Goal: Transaction & Acquisition: Book appointment/travel/reservation

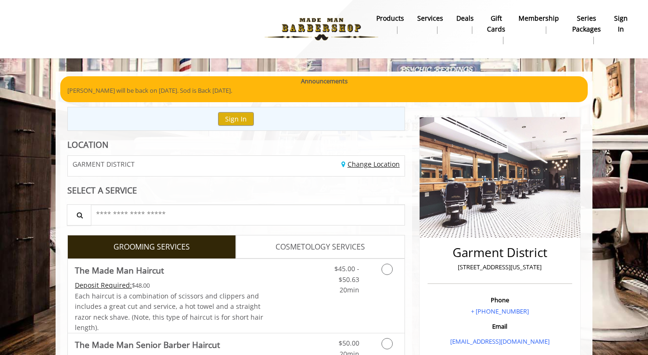
click at [351, 164] on link "Change Location" at bounding box center [371, 164] width 58 height 9
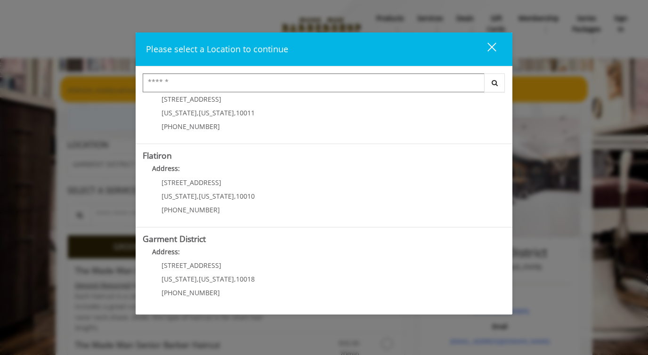
scroll to position [12, 0]
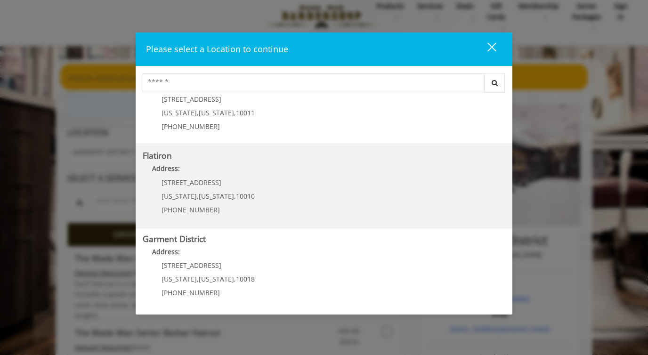
click at [256, 184] on "Flatiron Address: 10 E 23rd St New York , New York , 10010 (917) 475-1765" at bounding box center [324, 185] width 363 height 69
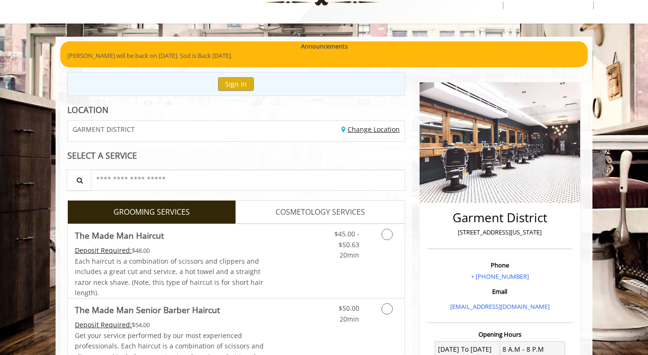
scroll to position [35, 0]
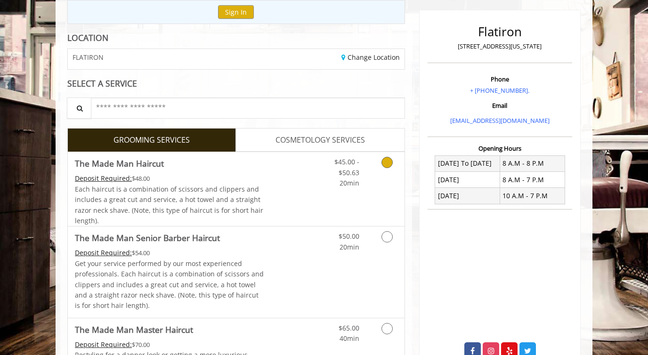
scroll to position [146, 0]
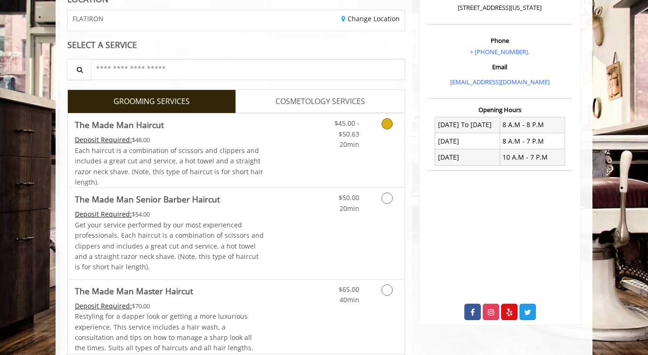
click at [381, 126] on link "Grooming services" at bounding box center [386, 132] width 24 height 36
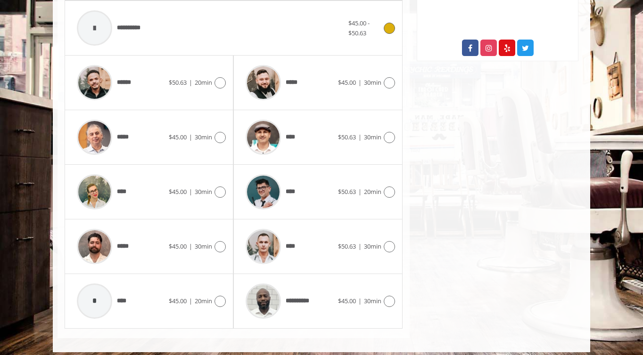
scroll to position [417, 0]
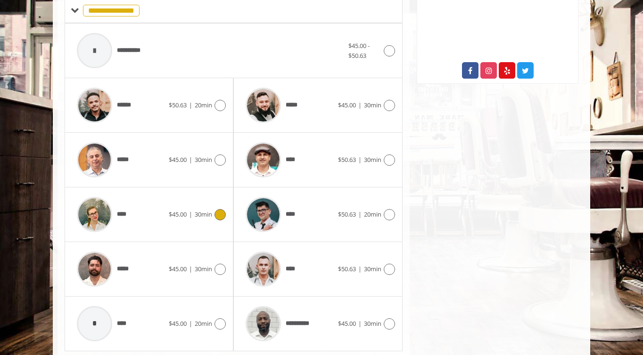
click at [200, 225] on div "**** $45.00 | 30min" at bounding box center [149, 214] width 154 height 45
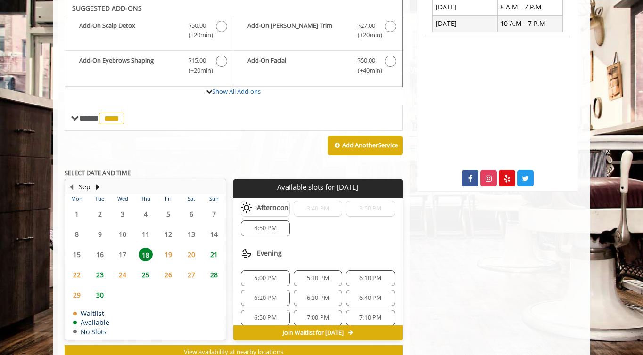
scroll to position [120, 0]
click at [329, 262] on span "5:10 PM" at bounding box center [318, 262] width 40 height 8
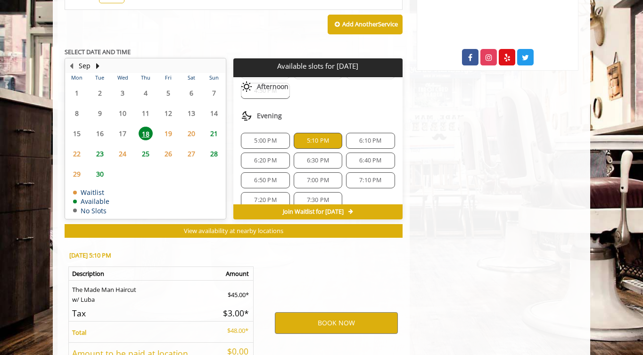
scroll to position [481, 0]
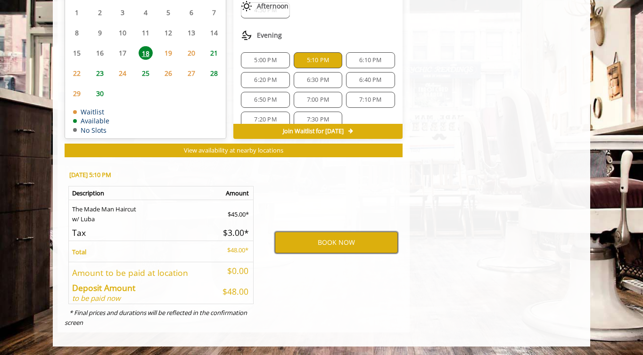
click at [334, 239] on button "BOOK NOW" at bounding box center [336, 243] width 123 height 22
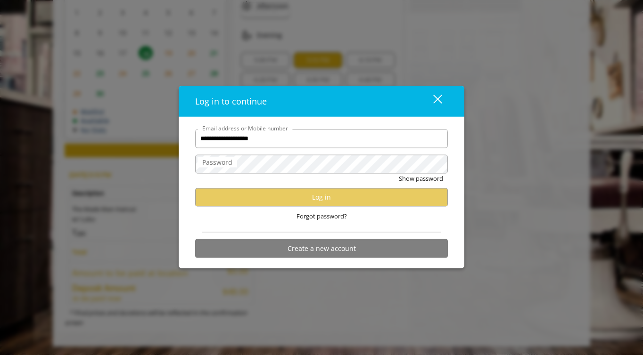
type input "**********"
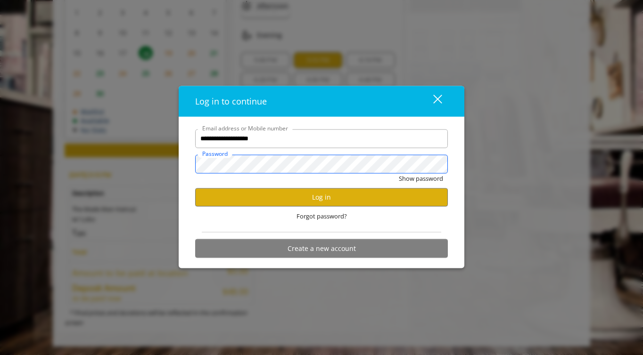
click at [399, 173] on button "Show password" at bounding box center [421, 178] width 44 height 10
click at [346, 197] on button "Log in" at bounding box center [321, 197] width 253 height 18
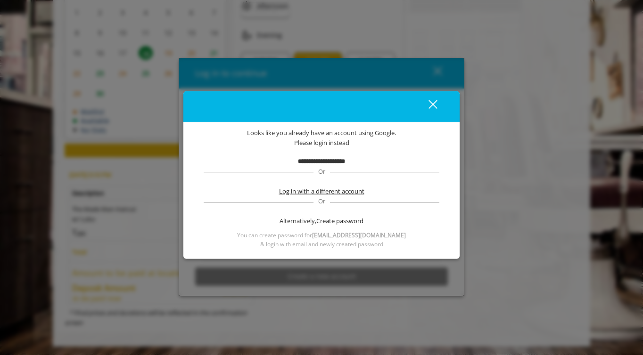
click at [321, 190] on span "Log in with a different account" at bounding box center [321, 192] width 85 height 10
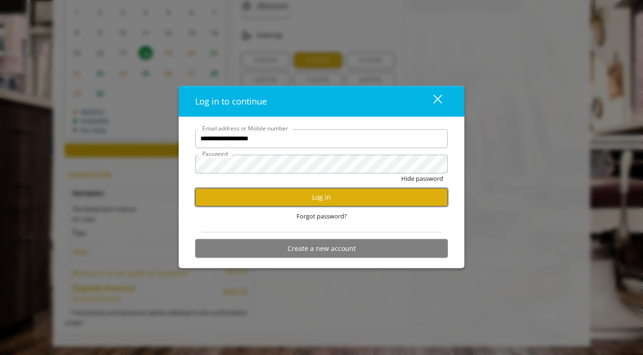
click at [310, 196] on button "Log in" at bounding box center [321, 197] width 253 height 18
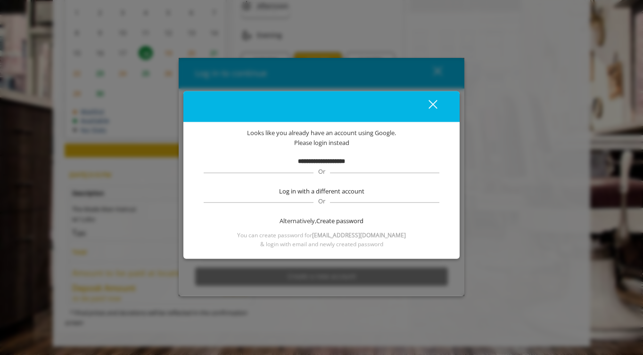
click at [338, 161] on b "**********" at bounding box center [321, 161] width 47 height 6
click at [316, 171] on span "Or" at bounding box center [321, 171] width 16 height 8
click at [322, 171] on span "Or" at bounding box center [321, 171] width 16 height 8
click at [437, 107] on button "close" at bounding box center [427, 106] width 32 height 19
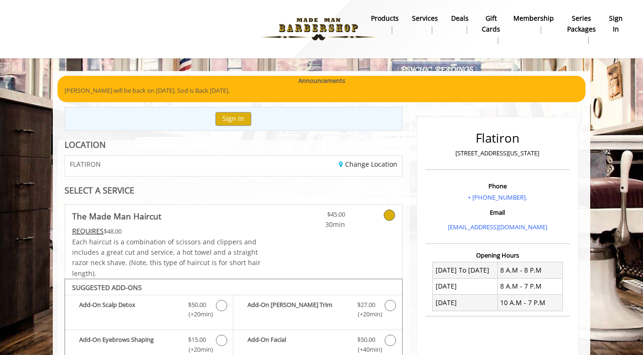
click at [622, 24] on link "sign in" at bounding box center [615, 24] width 27 height 25
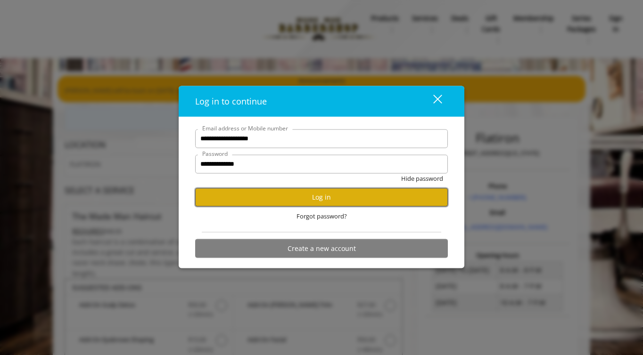
click at [285, 204] on button "Log in" at bounding box center [321, 197] width 253 height 18
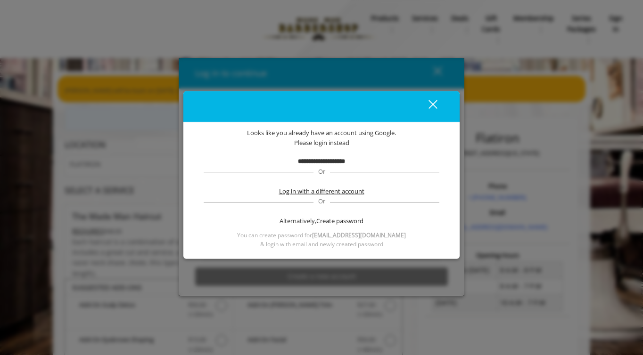
click at [331, 190] on span "Log in with a different account" at bounding box center [321, 192] width 85 height 10
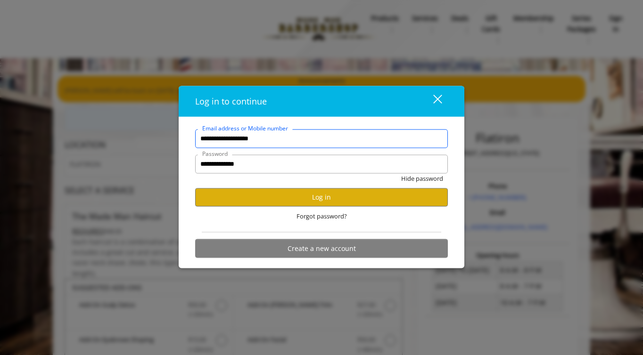
drag, startPoint x: 277, startPoint y: 140, endPoint x: 185, endPoint y: 139, distance: 91.4
click at [185, 139] on div "**********" at bounding box center [322, 192] width 286 height 151
type input "**********"
click at [401, 173] on button "Hide password" at bounding box center [422, 178] width 42 height 10
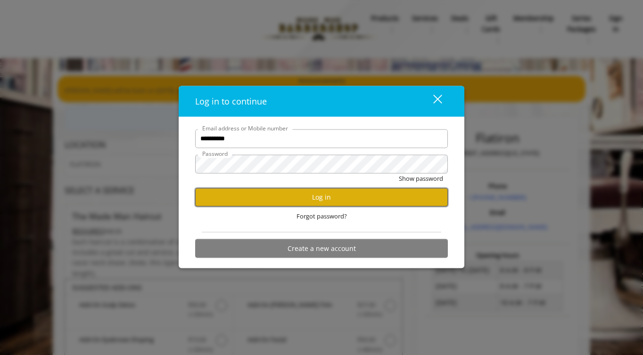
click at [287, 196] on button "Log in" at bounding box center [321, 197] width 253 height 18
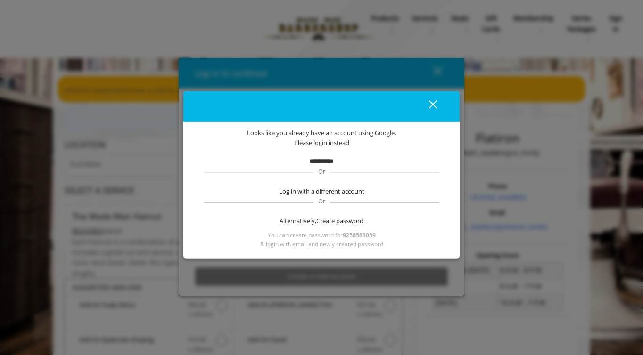
click at [433, 108] on div "close" at bounding box center [426, 106] width 19 height 14
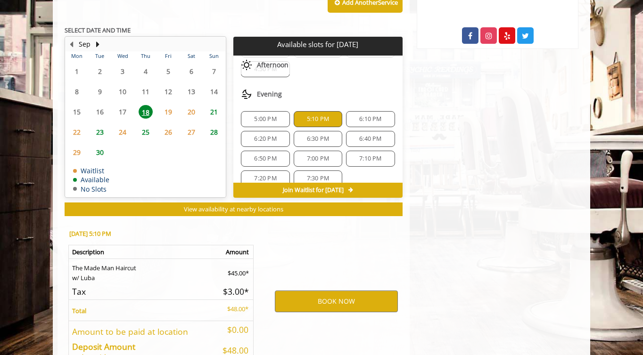
scroll to position [481, 0]
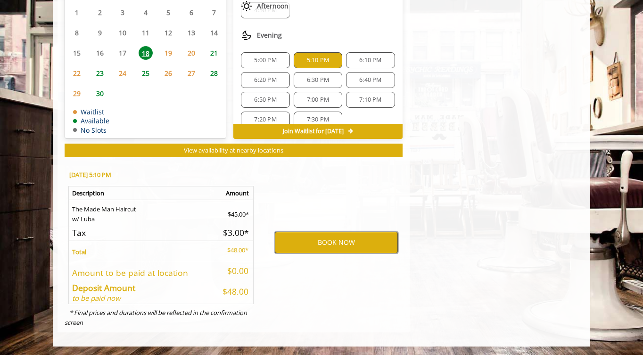
click at [367, 242] on button "BOOK NOW" at bounding box center [336, 243] width 123 height 22
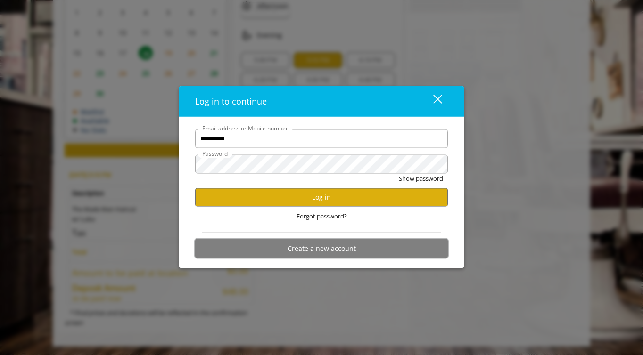
click at [325, 243] on button "Create a new account" at bounding box center [321, 248] width 253 height 18
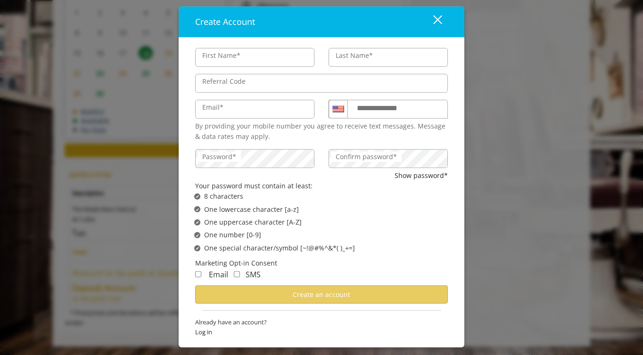
type input "*****"
type input "*"
type input "**********"
click at [400, 115] on input "**********" at bounding box center [397, 109] width 100 height 19
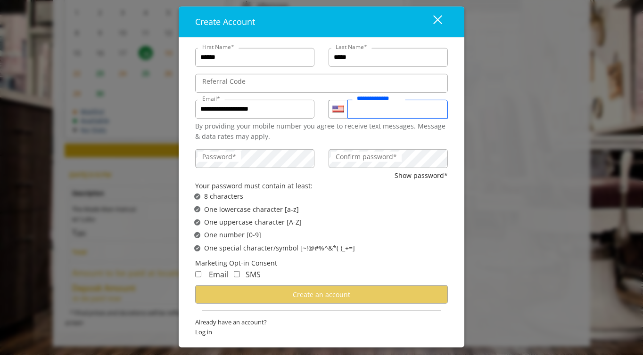
type input "**********"
click at [374, 155] on label "Confirm password*" at bounding box center [366, 156] width 71 height 10
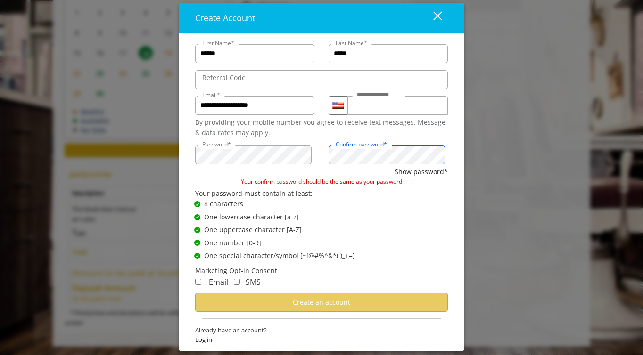
scroll to position [4, 0]
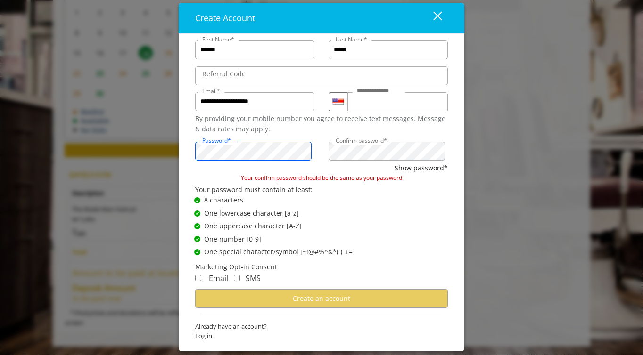
click at [192, 146] on div "Password*" at bounding box center [254, 150] width 133 height 26
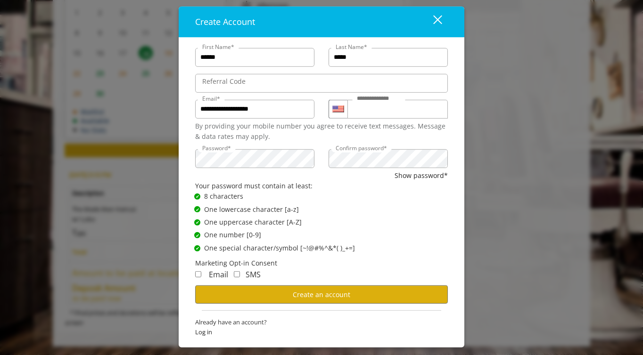
click at [201, 276] on div "Email" at bounding box center [211, 275] width 33 height 12
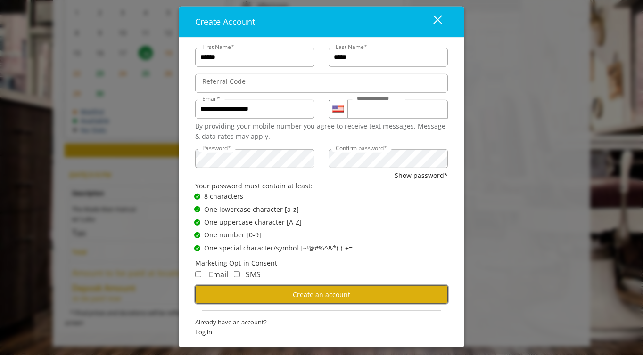
click at [242, 292] on button "Create an account" at bounding box center [321, 295] width 253 height 18
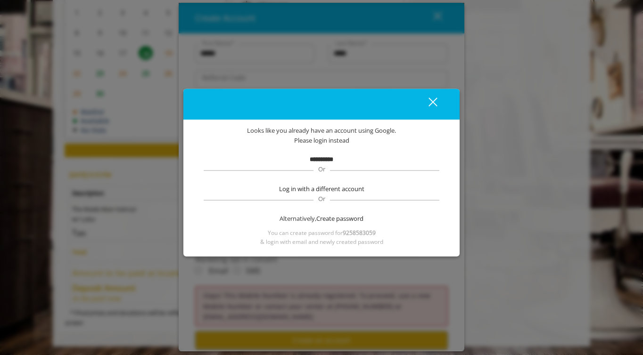
click at [329, 151] on div "**********" at bounding box center [321, 186] width 248 height 121
click at [428, 101] on div "close" at bounding box center [426, 104] width 19 height 14
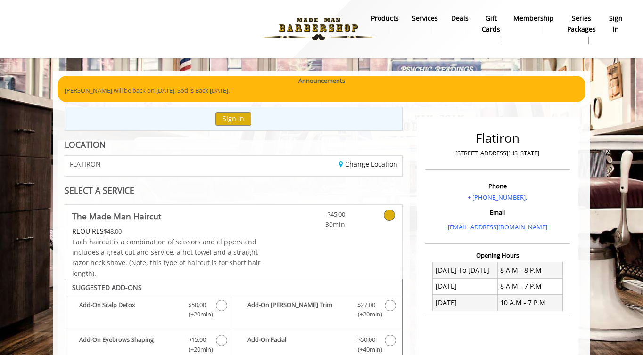
click at [614, 25] on b "sign in" at bounding box center [616, 23] width 14 height 21
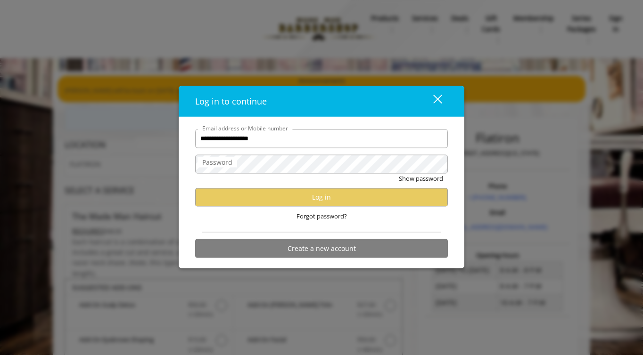
type input "**********"
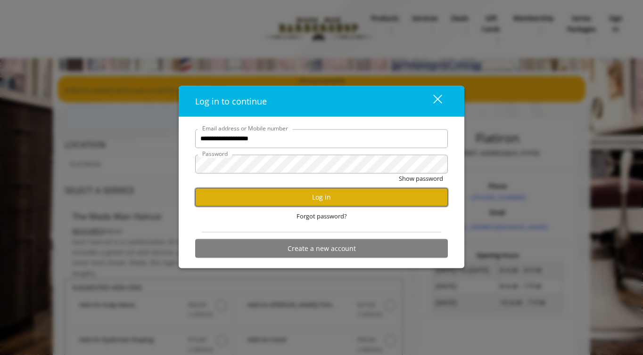
click at [359, 197] on button "Log in" at bounding box center [321, 197] width 253 height 18
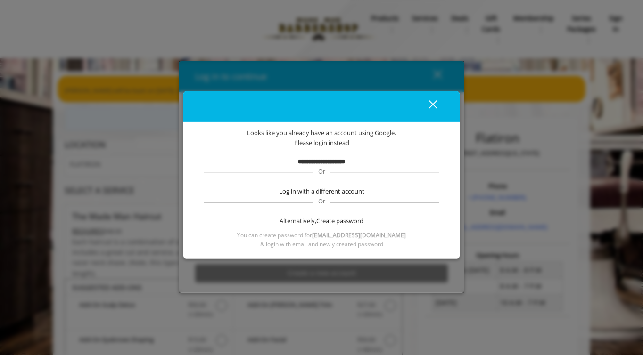
click at [329, 163] on b "**********" at bounding box center [321, 161] width 47 height 6
click at [320, 172] on span "Or" at bounding box center [321, 171] width 16 height 8
click at [314, 190] on span "Log in with a different account" at bounding box center [321, 192] width 85 height 10
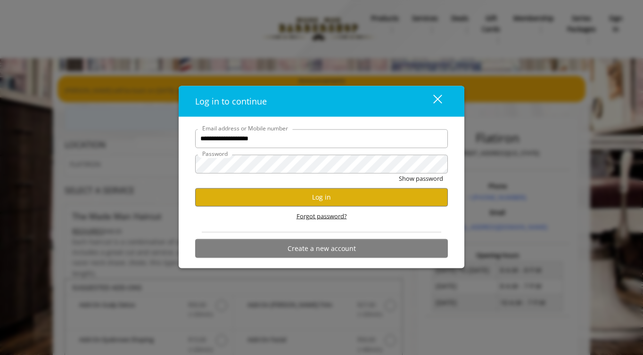
click at [300, 215] on span "Forgot password?" at bounding box center [321, 216] width 50 height 10
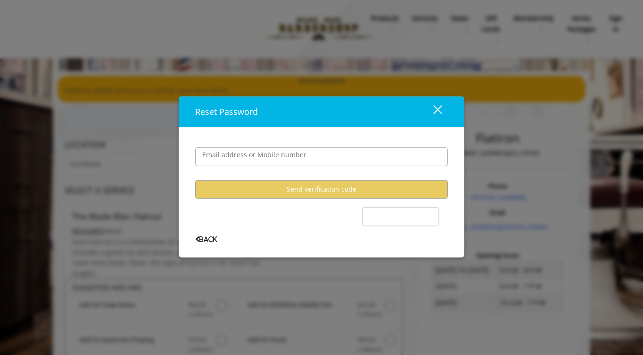
click at [283, 175] on user-forgot-password "Email address or Mobile number Send verification code Back" at bounding box center [321, 187] width 253 height 109
click at [282, 156] on label "Email address or Mobile number" at bounding box center [254, 155] width 114 height 10
click at [282, 156] on input "Email address or Mobile number" at bounding box center [321, 156] width 253 height 19
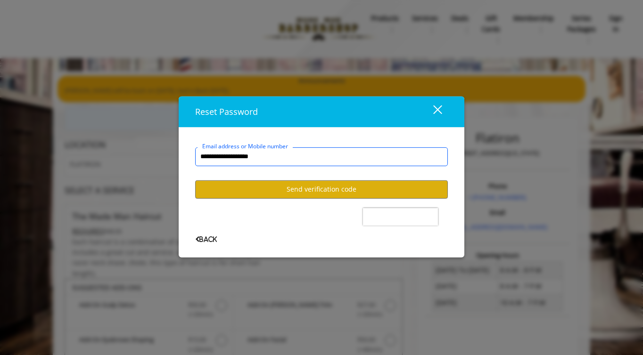
type input "**********"
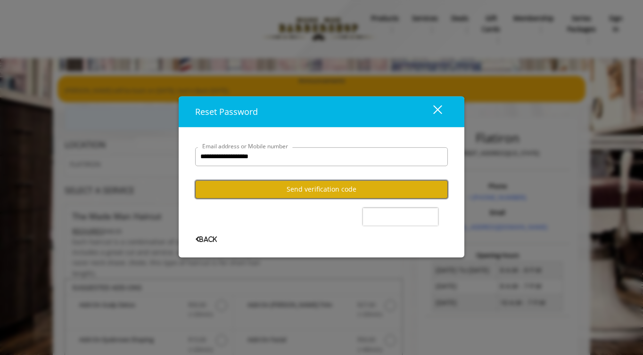
click at [334, 189] on button "Send verification code" at bounding box center [321, 189] width 253 height 18
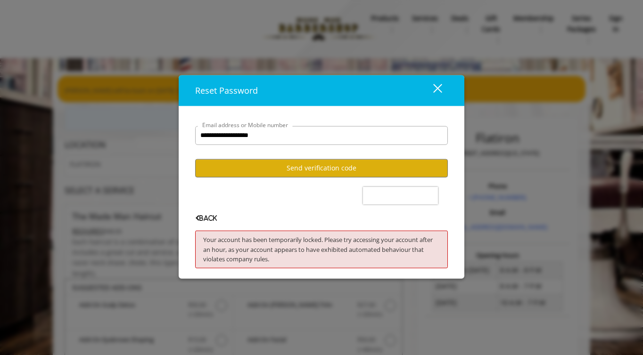
click at [440, 83] on div "close" at bounding box center [431, 90] width 19 height 14
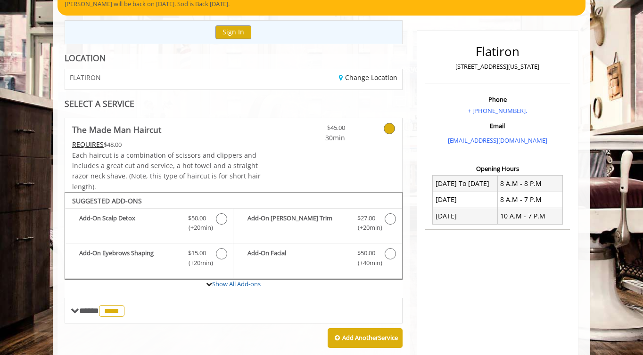
scroll to position [104, 0]
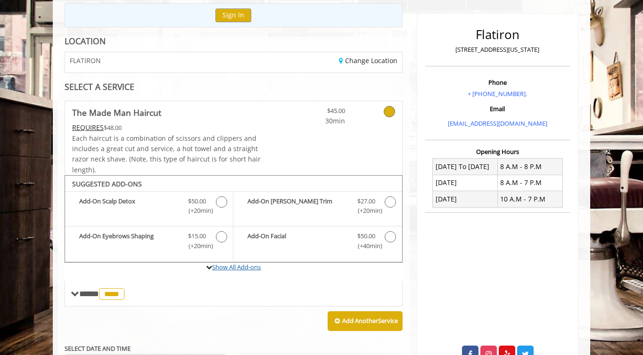
click at [221, 266] on link "Show All Add-ons" at bounding box center [236, 267] width 49 height 8
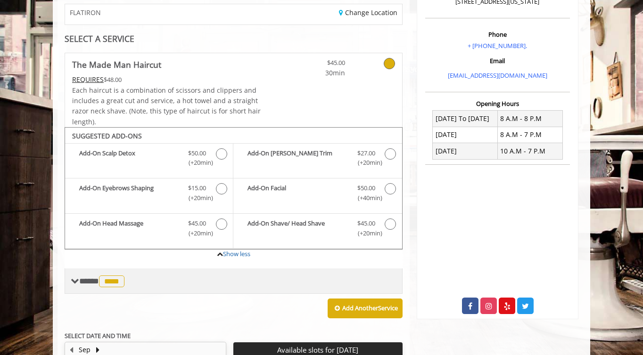
scroll to position [154, 0]
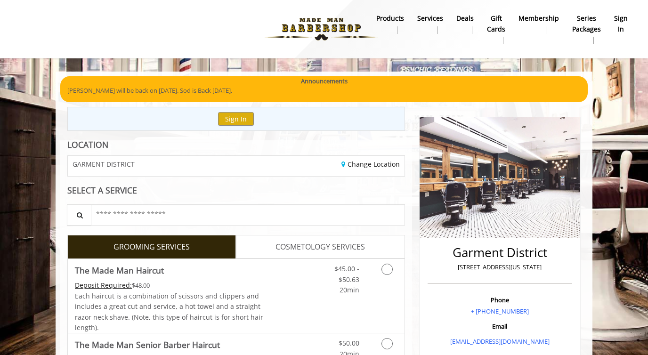
click at [331, 167] on div "Change Location" at bounding box center [323, 166] width 175 height 20
click at [332, 163] on div "Change Location" at bounding box center [323, 166] width 175 height 20
click at [346, 163] on link "Change Location" at bounding box center [371, 164] width 58 height 9
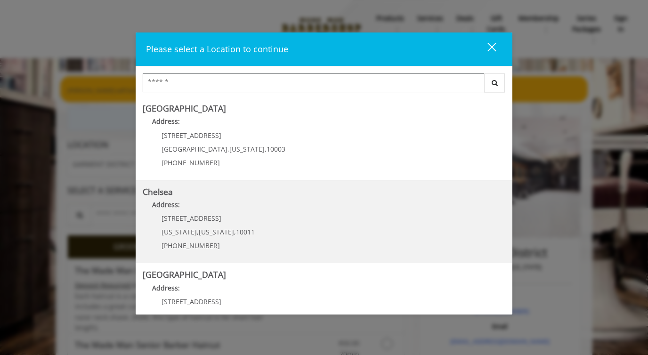
scroll to position [203, 0]
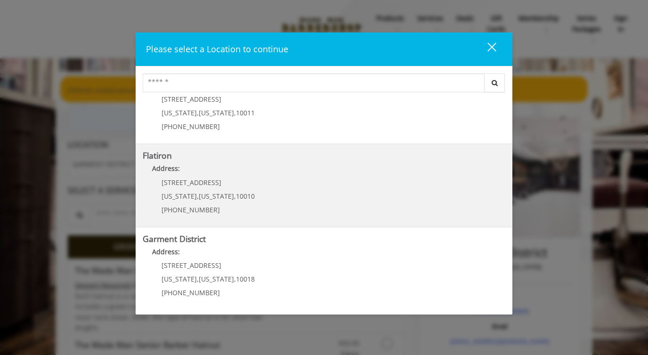
click at [226, 163] on "Flatiron Address: 10 E 23rd St New York , New York , 10010 (917) 475-1765" at bounding box center [324, 185] width 363 height 69
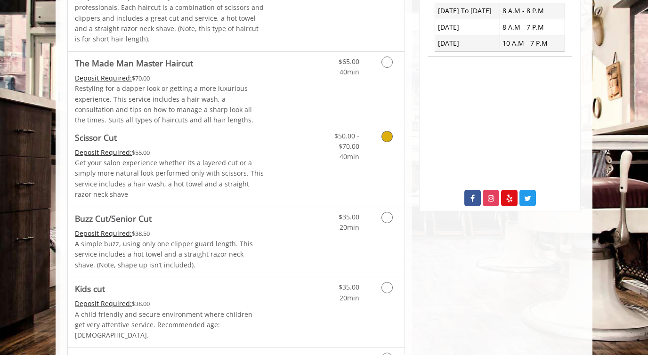
scroll to position [375, 0]
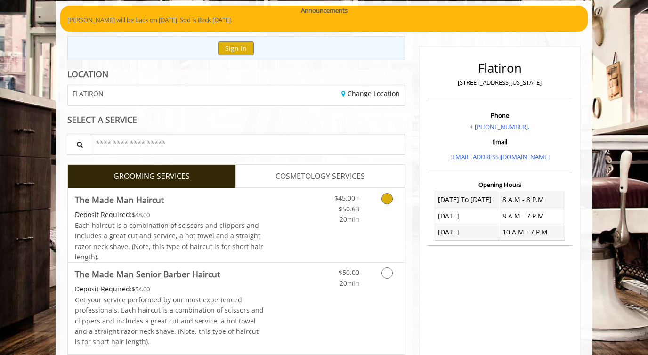
click at [386, 202] on icon "Grooming services" at bounding box center [387, 198] width 11 height 11
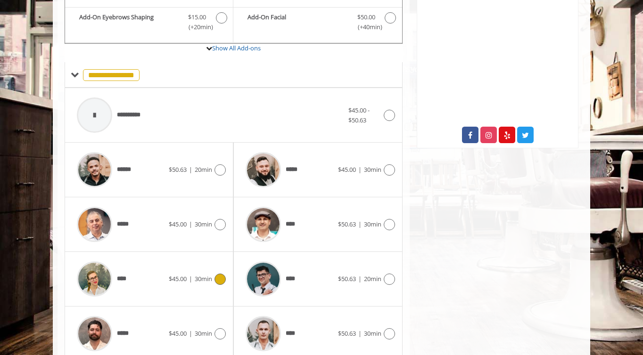
click at [214, 279] on div at bounding box center [219, 279] width 14 height 11
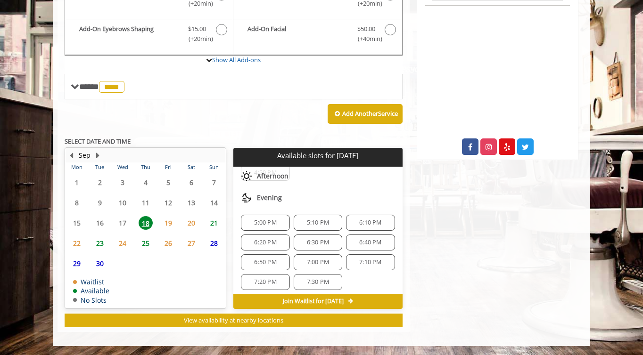
scroll to position [111, 0]
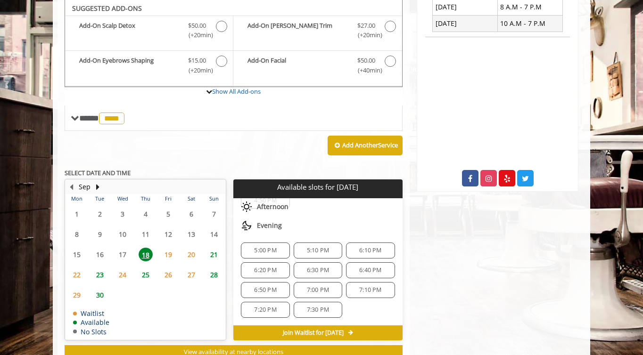
click at [359, 248] on span "6:10 PM" at bounding box center [370, 251] width 22 height 8
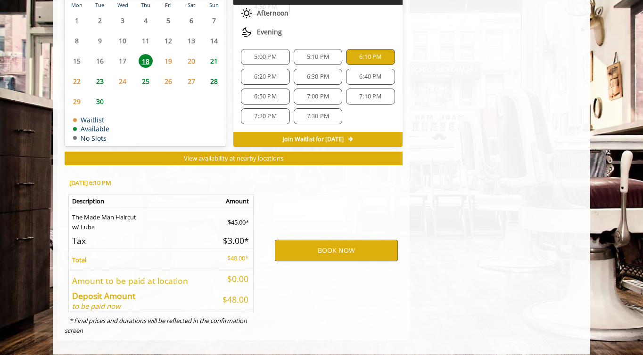
scroll to position [481, 0]
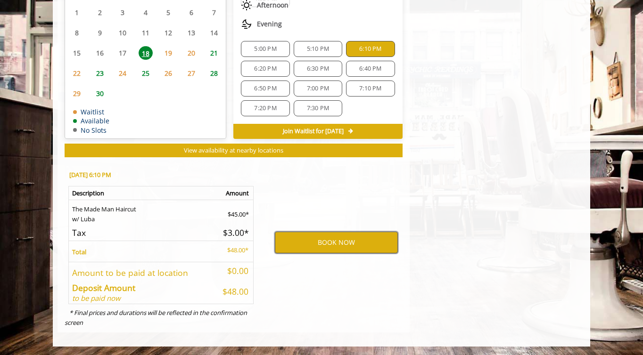
click at [322, 244] on button "BOOK NOW" at bounding box center [336, 243] width 123 height 22
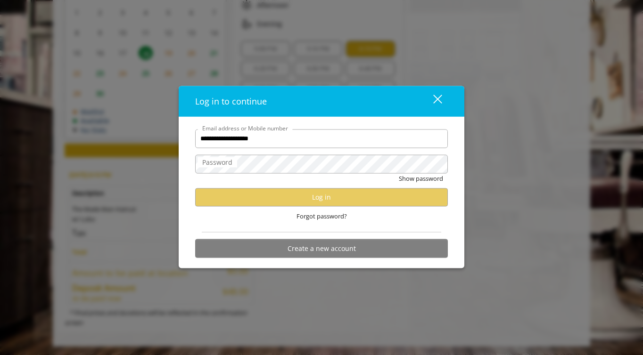
type input "**********"
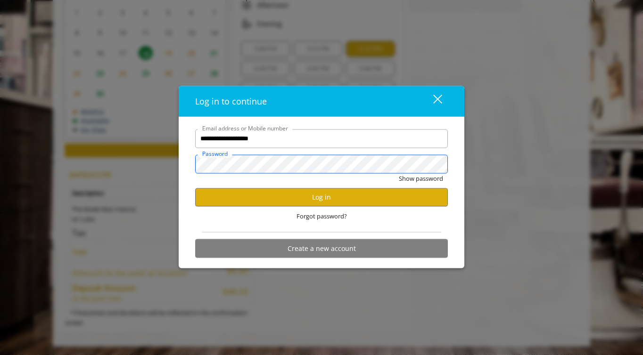
click at [399, 173] on button "Show password" at bounding box center [421, 178] width 44 height 10
click at [354, 200] on button "Log in" at bounding box center [321, 197] width 253 height 18
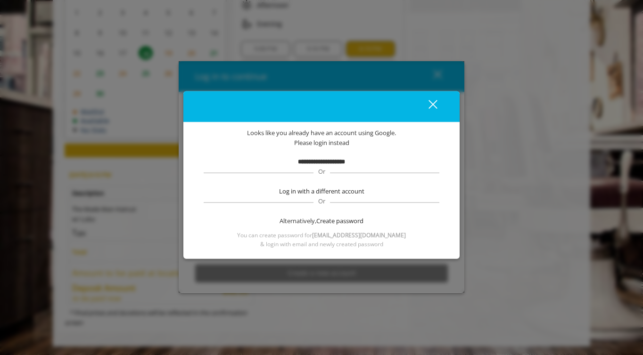
click at [340, 162] on b "**********" at bounding box center [321, 161] width 47 height 6
click at [351, 156] on div "**********" at bounding box center [321, 188] width 248 height 121
click at [426, 106] on div "close" at bounding box center [426, 106] width 19 height 14
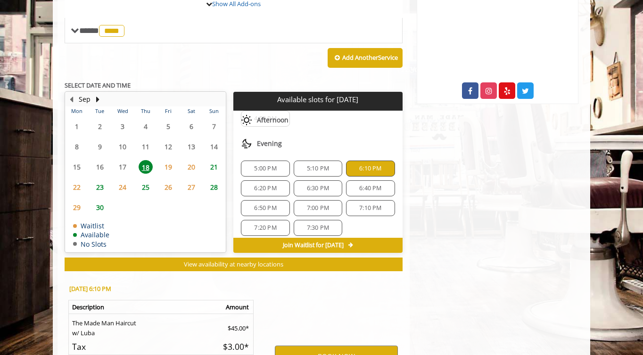
scroll to position [359, 0]
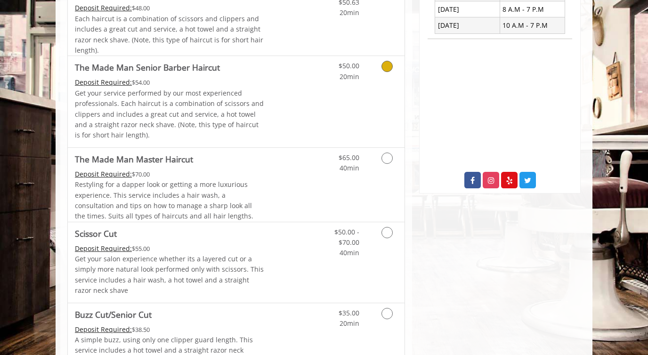
scroll to position [278, 0]
